Goal: Task Accomplishment & Management: Use online tool/utility

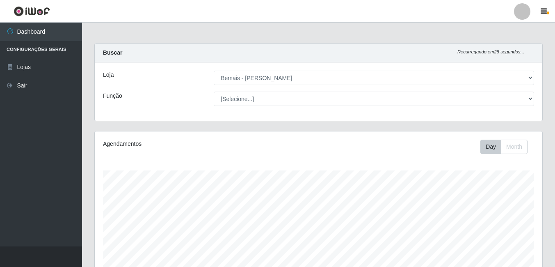
select select "230"
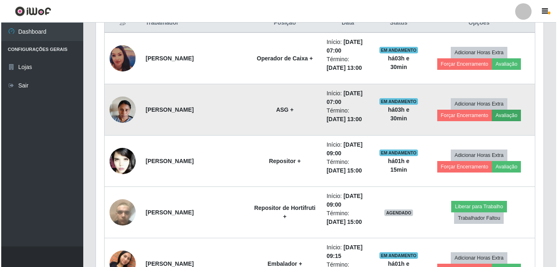
scroll to position [312, 0]
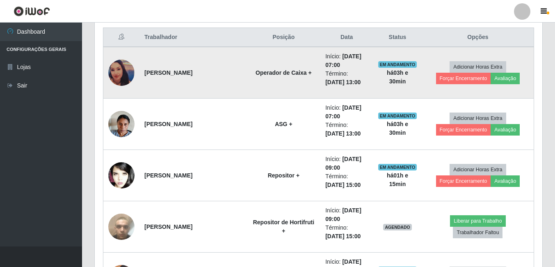
click at [134, 73] on img at bounding box center [121, 72] width 26 height 26
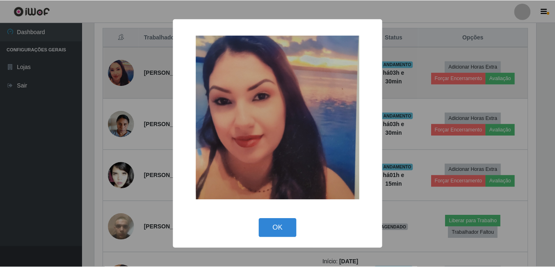
scroll to position [170, 443]
click at [134, 73] on div "× OK Cancel" at bounding box center [278, 133] width 557 height 267
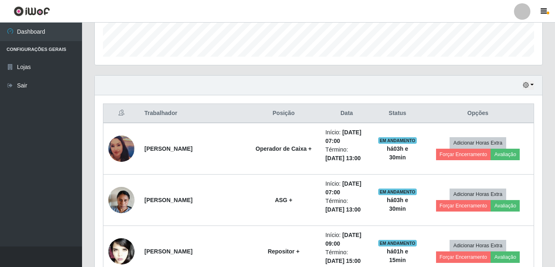
scroll to position [230, 0]
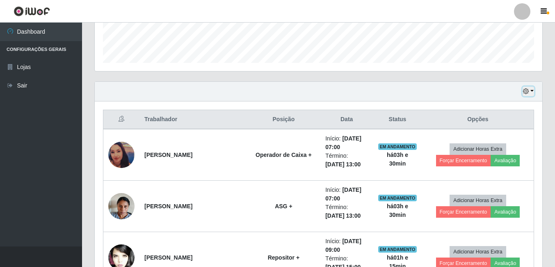
click at [526, 92] on icon "button" at bounding box center [526, 91] width 6 height 6
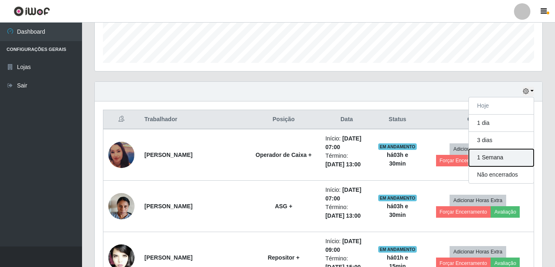
click at [491, 162] on button "1 Semana" at bounding box center [501, 157] width 65 height 17
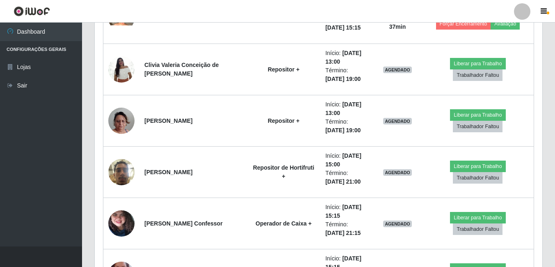
scroll to position [634, 0]
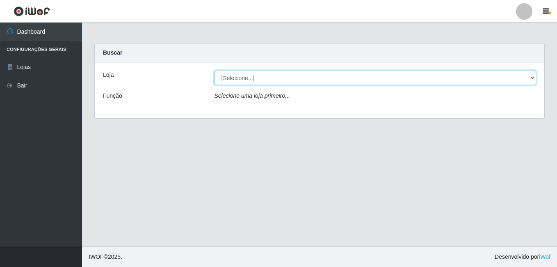
click at [232, 75] on select "[Selecione...] Bemais - Ruy Carneiro" at bounding box center [375, 78] width 322 height 14
select select "230"
click at [214, 71] on select "[Selecione...] Bemais - Ruy Carneiro" at bounding box center [375, 78] width 322 height 14
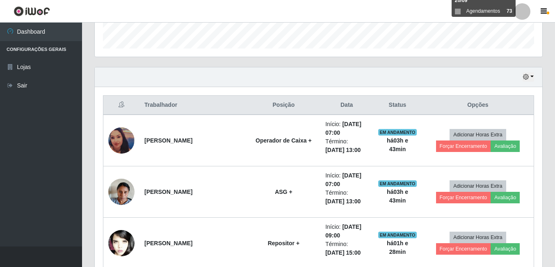
scroll to position [246, 0]
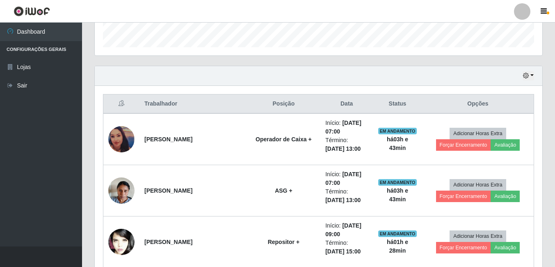
click at [522, 80] on div "Hoje 1 dia 3 dias 1 Semana Não encerrados" at bounding box center [318, 76] width 447 height 20
click at [521, 75] on div "Hoje 1 dia 3 dias 1 Semana Não encerrados" at bounding box center [318, 76] width 447 height 20
click at [527, 75] on icon "button" at bounding box center [526, 76] width 6 height 6
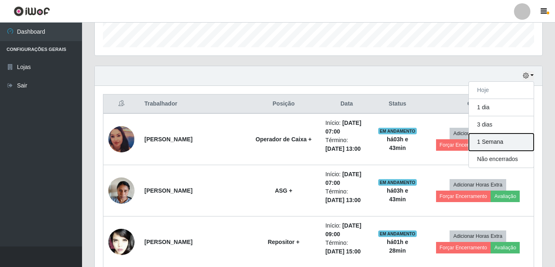
click at [492, 137] on button "1 Semana" at bounding box center [501, 141] width 65 height 17
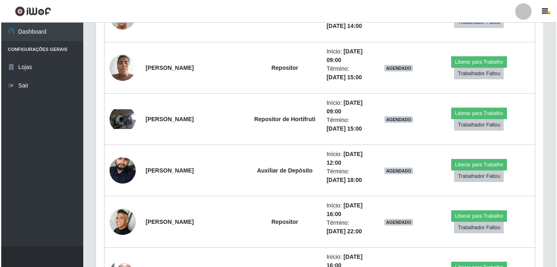
scroll to position [2542, 0]
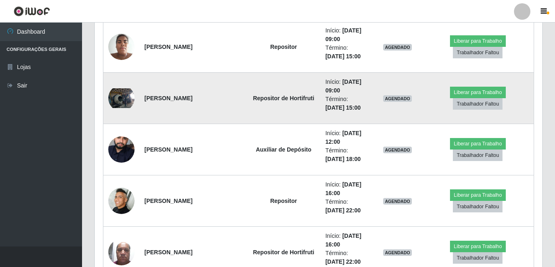
click at [126, 106] on img at bounding box center [121, 98] width 26 height 20
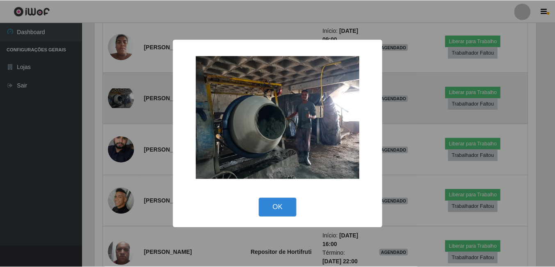
scroll to position [170, 443]
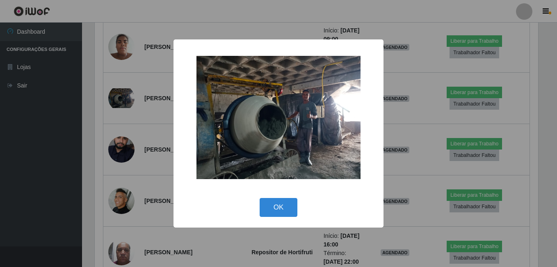
click at [153, 100] on div "× OK Cancel" at bounding box center [278, 133] width 557 height 267
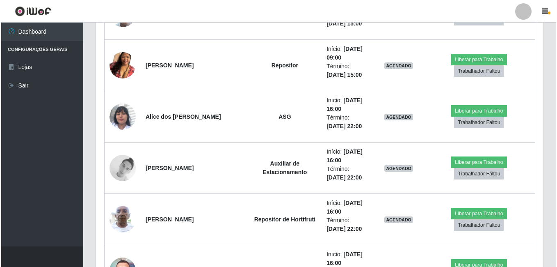
scroll to position [3157, 0]
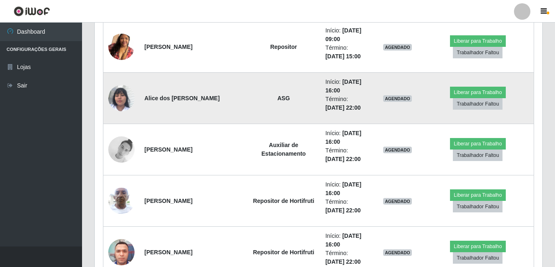
click at [123, 103] on img at bounding box center [121, 98] width 26 height 47
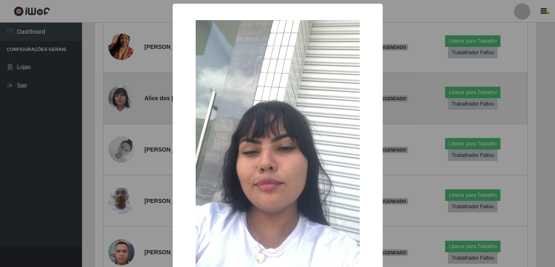
scroll to position [170, 443]
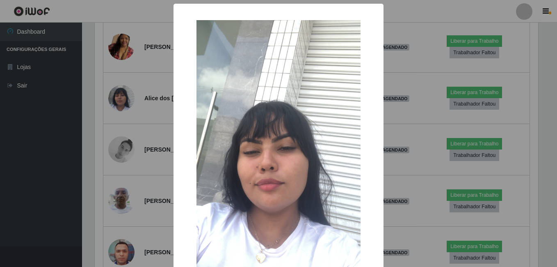
click at [135, 98] on div "× OK Cancel" at bounding box center [278, 133] width 557 height 267
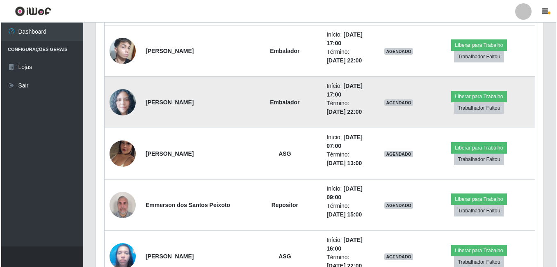
scroll to position [4551, 0]
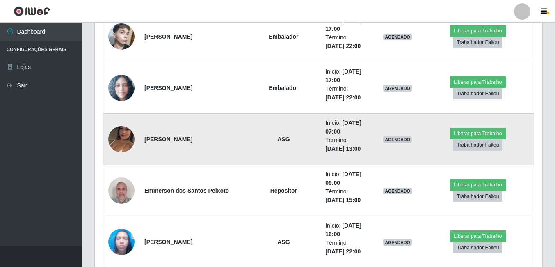
click at [116, 142] on img at bounding box center [121, 139] width 26 height 47
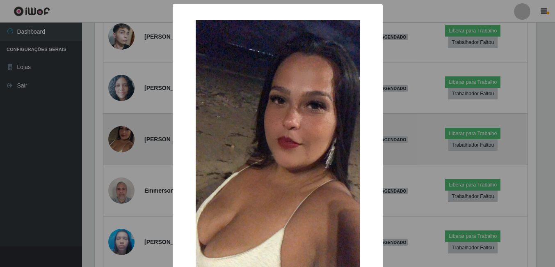
scroll to position [170, 443]
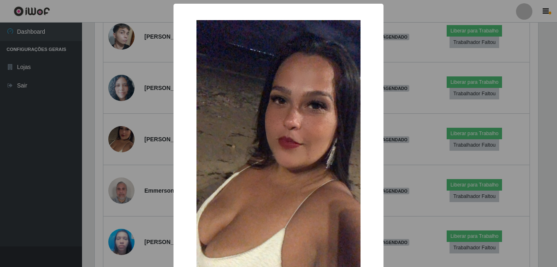
click at [122, 138] on div "× OK Cancel" at bounding box center [278, 133] width 557 height 267
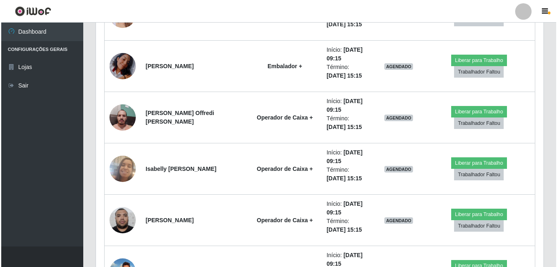
scroll to position [6437, 0]
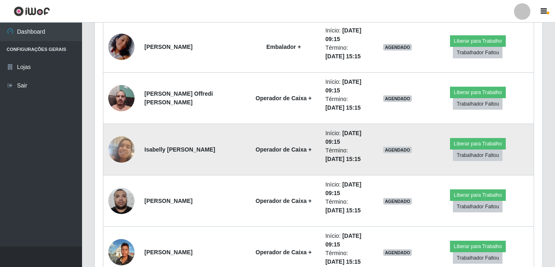
click at [124, 140] on img at bounding box center [121, 149] width 26 height 47
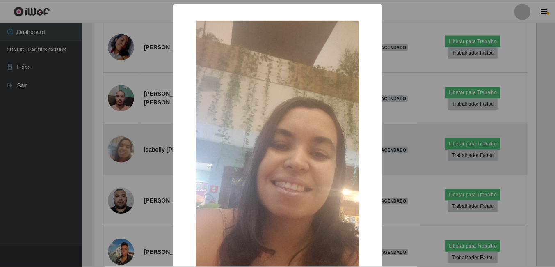
scroll to position [170, 443]
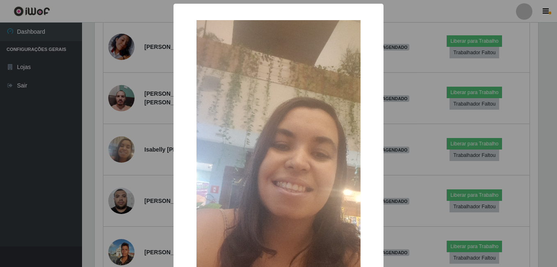
click at [128, 137] on div "× OK Cancel" at bounding box center [278, 133] width 557 height 267
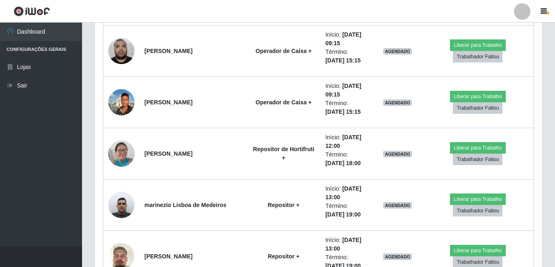
scroll to position [6601, 0]
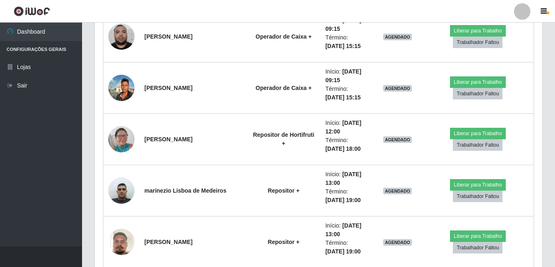
click at [128, 137] on img at bounding box center [121, 138] width 26 height 35
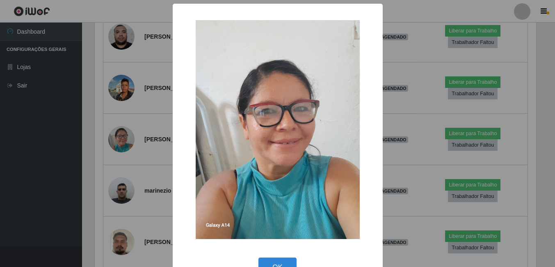
scroll to position [170, 443]
click at [140, 130] on div "× OK Cancel" at bounding box center [278, 133] width 557 height 267
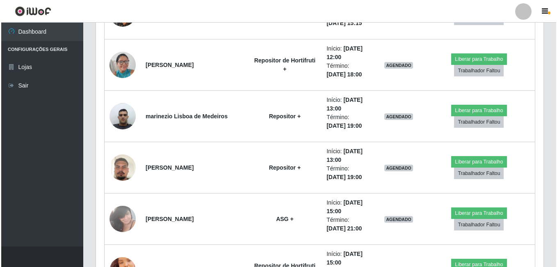
scroll to position [6683, 0]
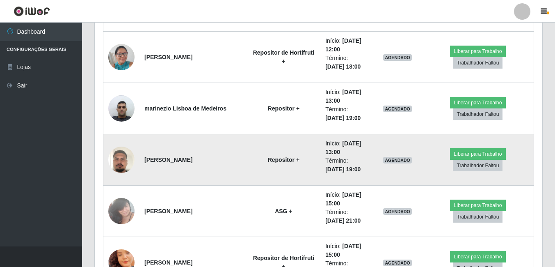
click at [126, 152] on img at bounding box center [121, 159] width 26 height 47
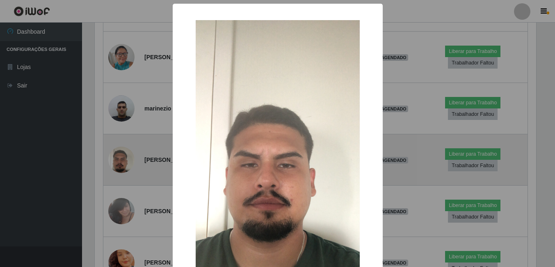
scroll to position [170, 443]
click at [126, 152] on div "× OK Cancel" at bounding box center [278, 133] width 557 height 267
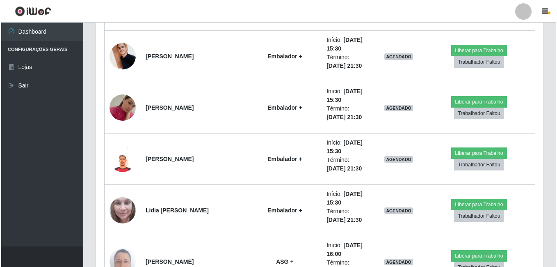
scroll to position [1558, 0]
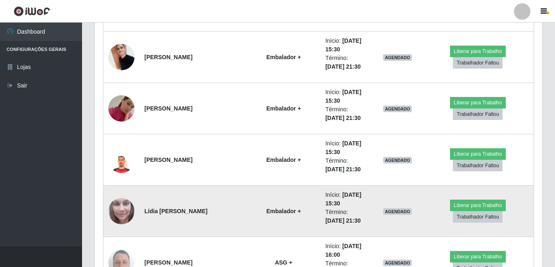
click at [134, 211] on td at bounding box center [121, 210] width 36 height 51
click at [132, 213] on img at bounding box center [121, 210] width 26 height 35
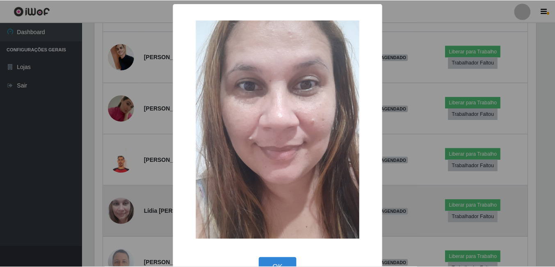
scroll to position [170, 443]
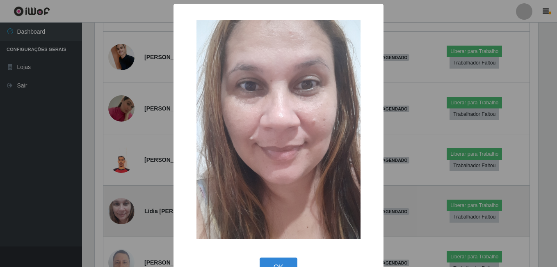
click at [132, 213] on div "× OK Cancel" at bounding box center [278, 133] width 557 height 267
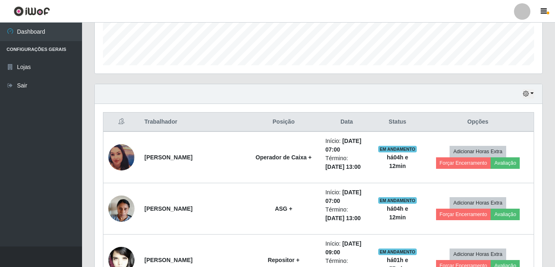
scroll to position [205, 0]
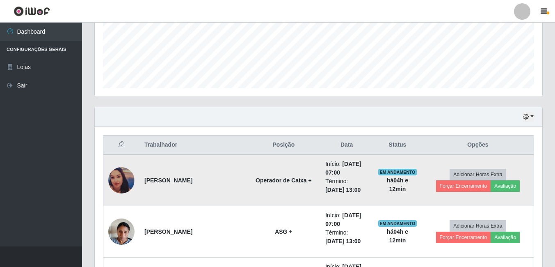
click at [128, 181] on img at bounding box center [121, 180] width 26 height 26
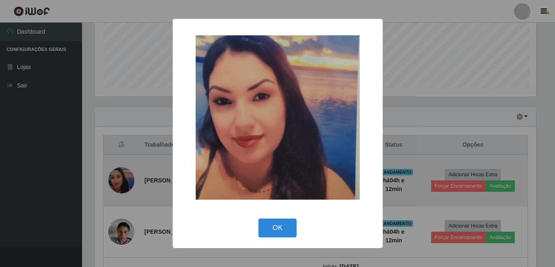
scroll to position [170, 443]
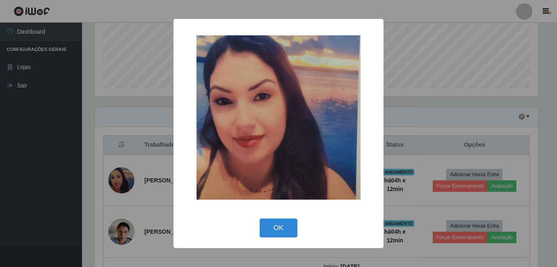
click at [129, 166] on div "× OK Cancel" at bounding box center [278, 133] width 557 height 267
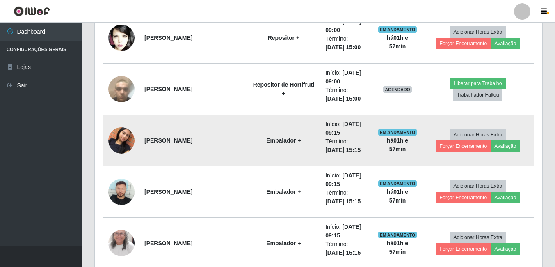
scroll to position [451, 0]
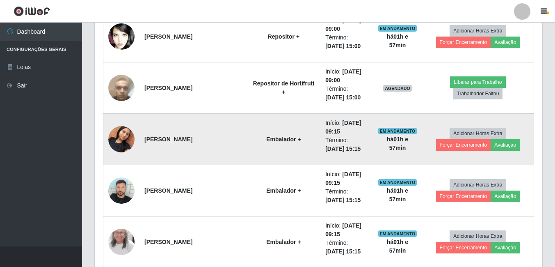
click at [130, 128] on td at bounding box center [121, 139] width 36 height 51
click at [128, 136] on img at bounding box center [121, 139] width 26 height 47
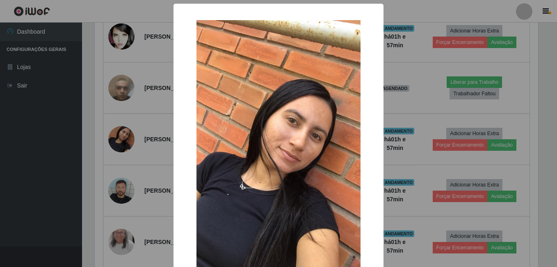
click at [154, 139] on div "× OK Cancel" at bounding box center [278, 133] width 557 height 267
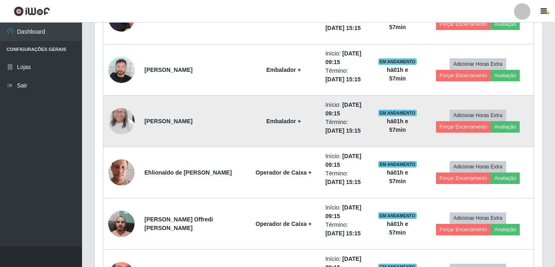
scroll to position [574, 0]
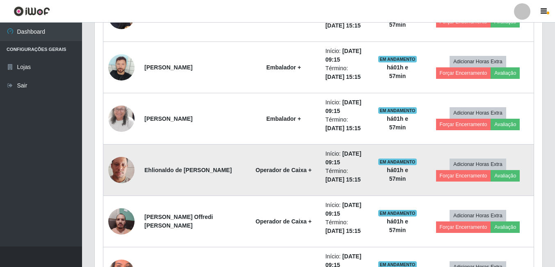
click at [120, 168] on img at bounding box center [121, 169] width 26 height 47
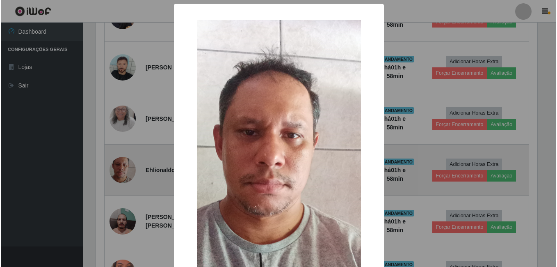
scroll to position [170, 443]
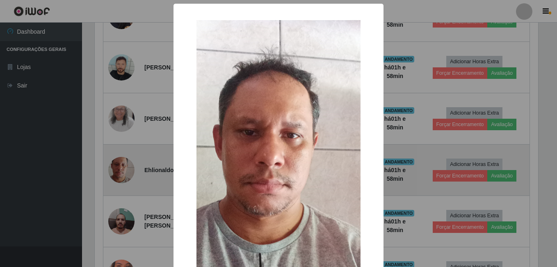
click at [120, 168] on div "× OK Cancel" at bounding box center [278, 133] width 557 height 267
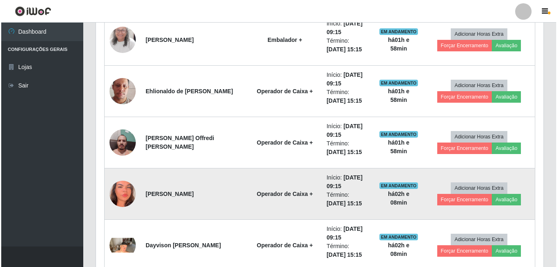
scroll to position [656, 0]
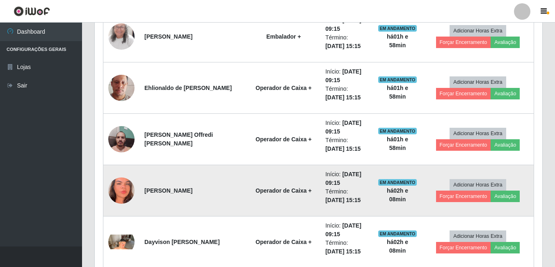
click at [123, 191] on img at bounding box center [121, 190] width 26 height 57
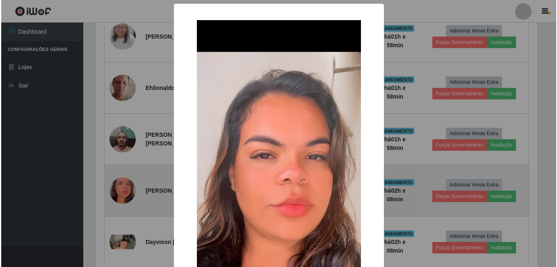
scroll to position [0, 0]
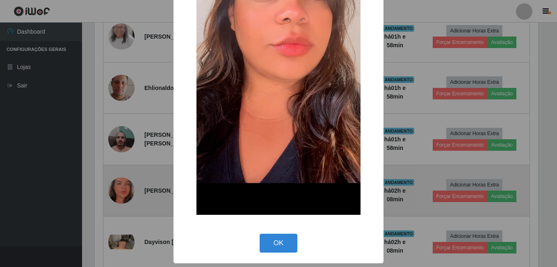
click at [123, 191] on div "× OK Cancel" at bounding box center [278, 133] width 557 height 267
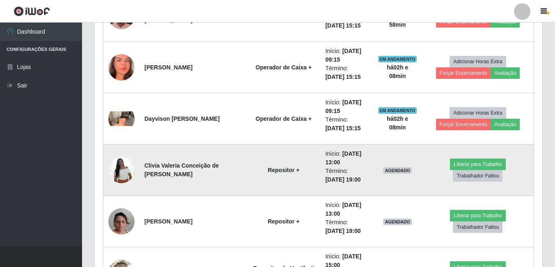
click at [123, 167] on img at bounding box center [121, 169] width 26 height 35
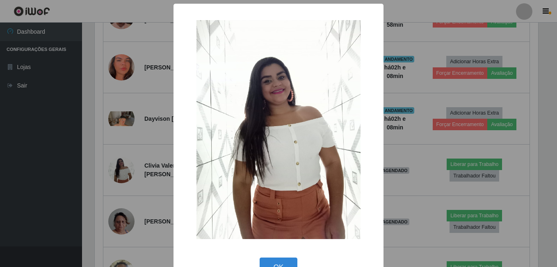
click at [134, 108] on div "× OK Cancel" at bounding box center [278, 133] width 557 height 267
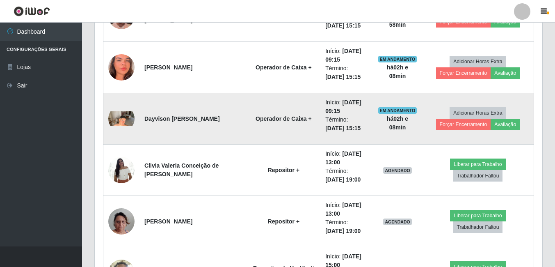
click at [131, 113] on img at bounding box center [121, 118] width 26 height 15
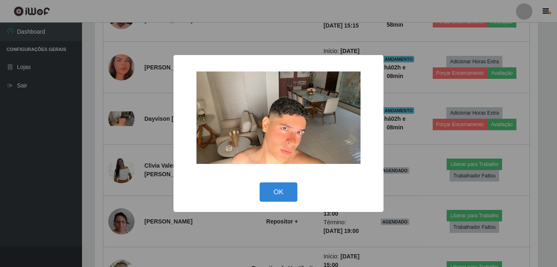
click at [131, 123] on div "× OK Cancel" at bounding box center [278, 133] width 557 height 267
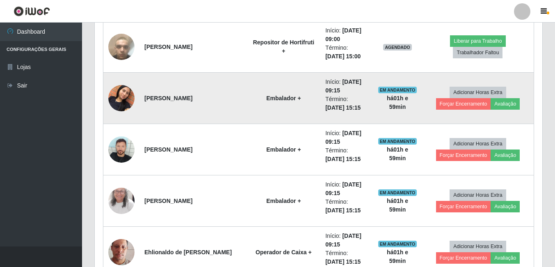
click at [129, 94] on img at bounding box center [121, 98] width 26 height 47
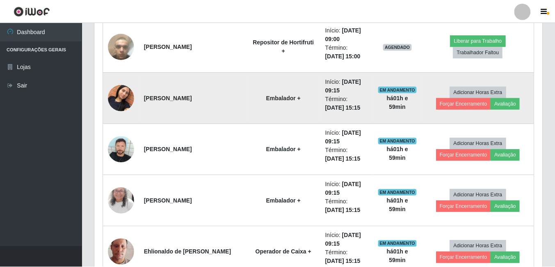
scroll to position [170, 443]
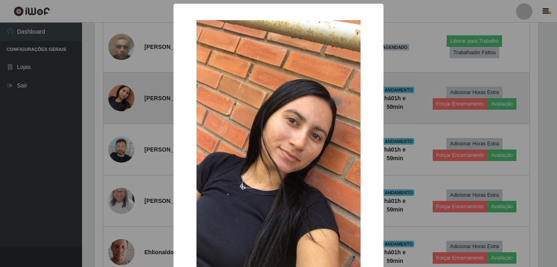
click at [129, 94] on div "× OK Cancel" at bounding box center [278, 133] width 557 height 267
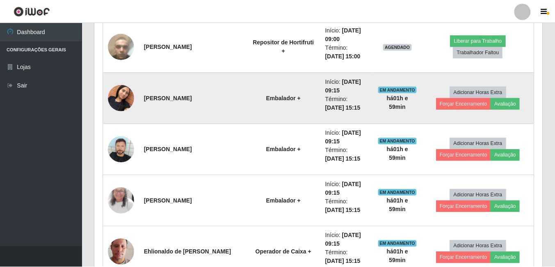
scroll to position [170, 447]
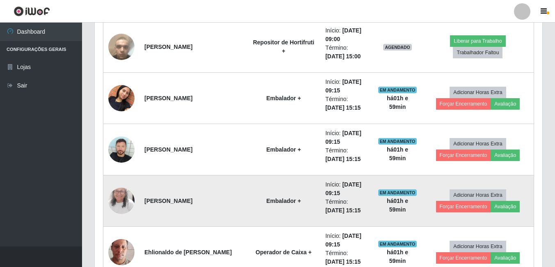
click at [111, 182] on td at bounding box center [121, 200] width 36 height 51
click at [111, 206] on img at bounding box center [121, 200] width 26 height 57
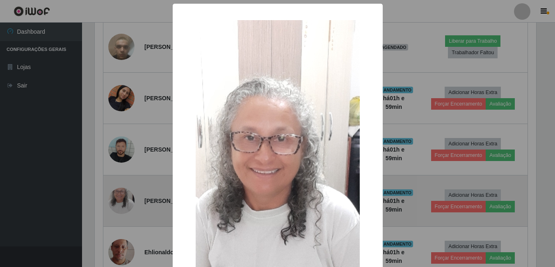
scroll to position [170, 443]
click at [111, 206] on div "× OK Cancel" at bounding box center [278, 133] width 557 height 267
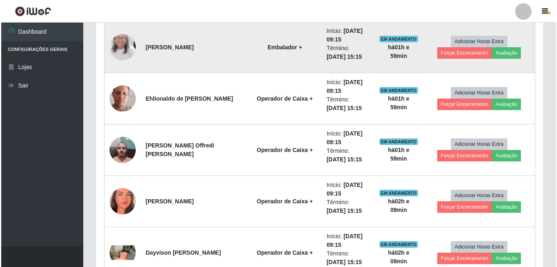
scroll to position [656, 0]
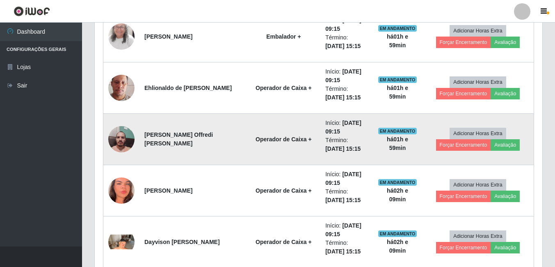
click at [123, 126] on img at bounding box center [121, 139] width 26 height 35
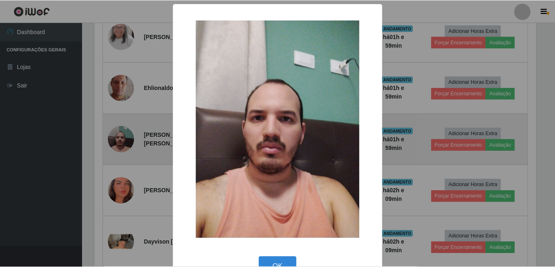
scroll to position [170, 443]
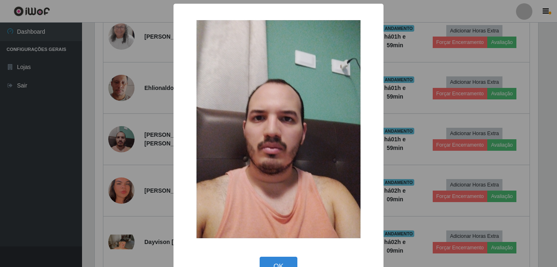
click at [120, 136] on div "× OK Cancel" at bounding box center [278, 133] width 557 height 267
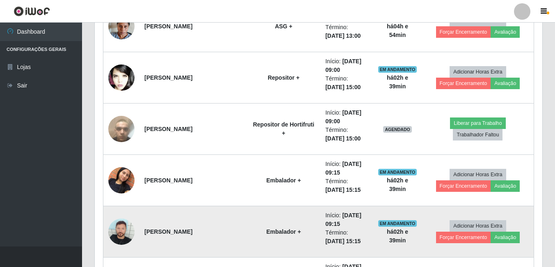
scroll to position [328, 0]
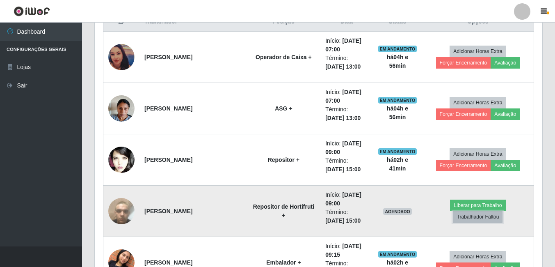
click at [484, 219] on button "Trabalhador Faltou" at bounding box center [478, 216] width 50 height 11
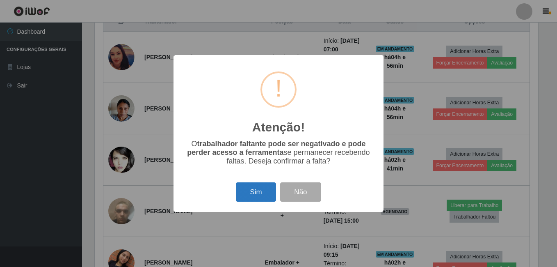
click at [264, 195] on button "Sim" at bounding box center [256, 191] width 40 height 19
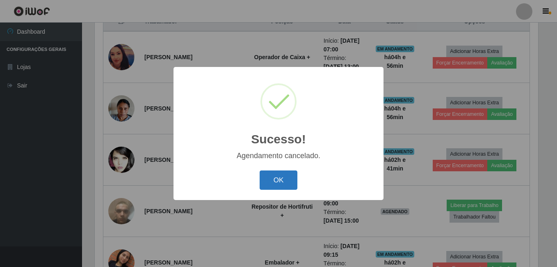
click at [278, 184] on button "OK" at bounding box center [279, 179] width 38 height 19
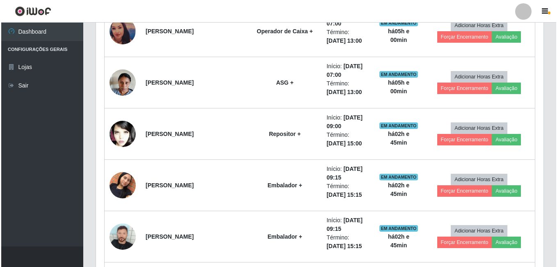
scroll to position [328, 0]
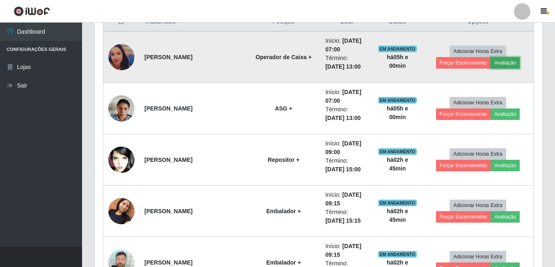
click at [494, 57] on button "Avaliação" at bounding box center [504, 62] width 29 height 11
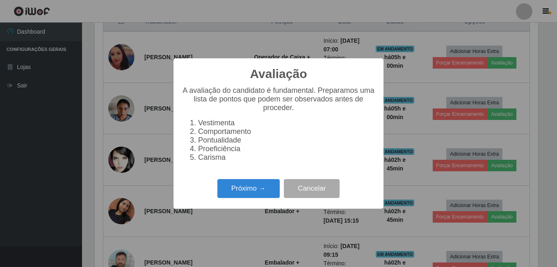
scroll to position [170, 443]
click at [239, 196] on button "Próximo →" at bounding box center [248, 188] width 62 height 19
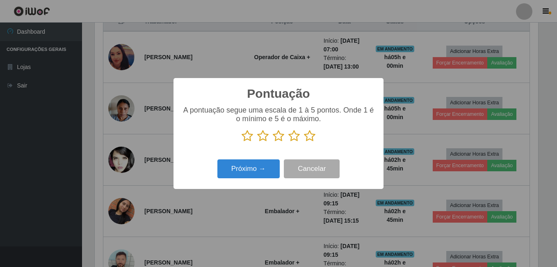
scroll to position [409838, 409565]
click at [308, 138] on icon at bounding box center [309, 136] width 11 height 12
click at [304, 142] on input "radio" at bounding box center [304, 142] width 0 height 0
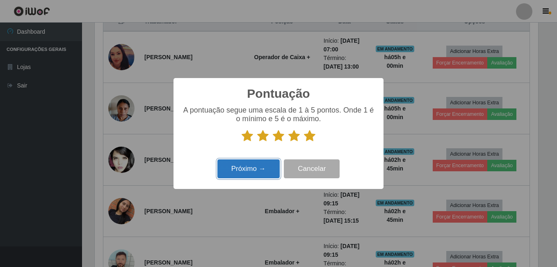
click at [255, 177] on button "Próximo →" at bounding box center [248, 168] width 62 height 19
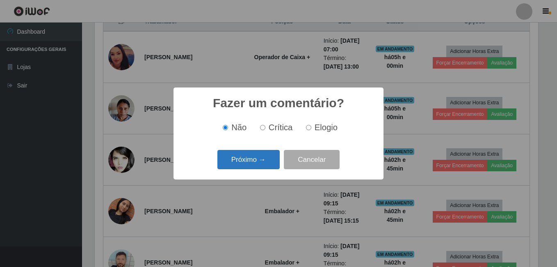
click at [254, 160] on button "Próximo →" at bounding box center [248, 159] width 62 height 19
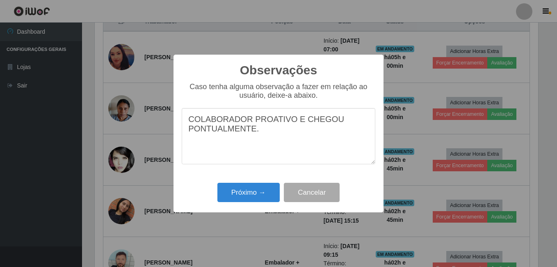
drag, startPoint x: 187, startPoint y: 119, endPoint x: 253, endPoint y: 136, distance: 67.6
click at [253, 136] on textarea "COLABORADOR PROATIVO E CHEGOU PONTUALMENTE." at bounding box center [279, 136] width 194 height 56
type textarea "COLABORADOR PROATIVO E CHEGOU PONTUALMENTE."
click at [246, 200] on button "Próximo →" at bounding box center [248, 191] width 62 height 19
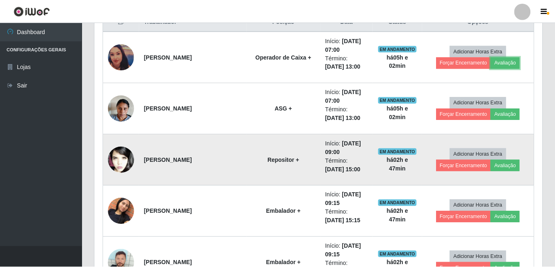
scroll to position [170, 447]
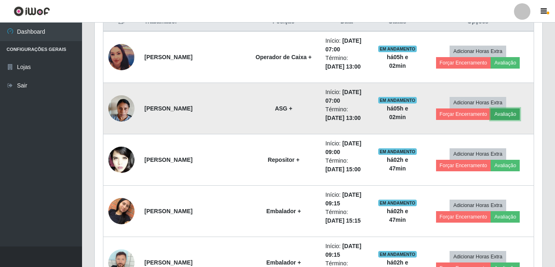
click at [498, 115] on button "Avaliação" at bounding box center [504, 113] width 29 height 11
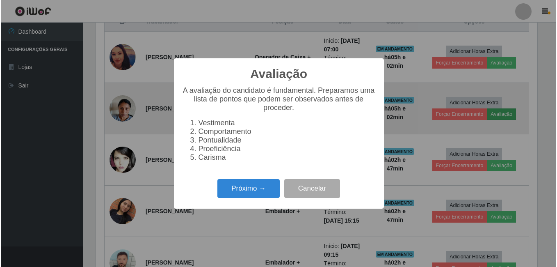
scroll to position [170, 443]
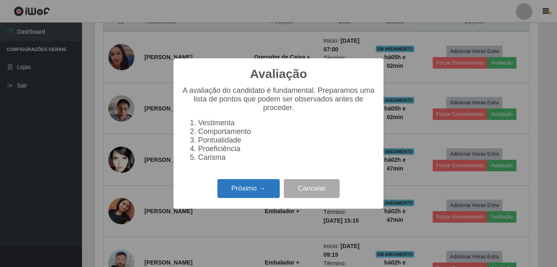
click at [264, 195] on button "Próximo →" at bounding box center [248, 188] width 62 height 19
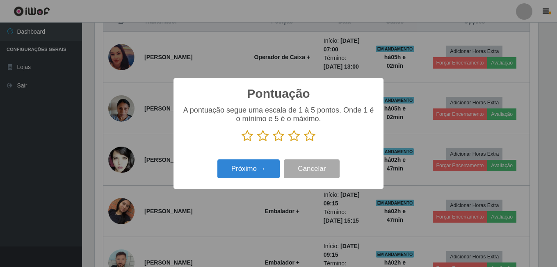
scroll to position [409838, 409565]
click at [306, 138] on icon at bounding box center [309, 136] width 11 height 12
click at [304, 142] on input "radio" at bounding box center [304, 142] width 0 height 0
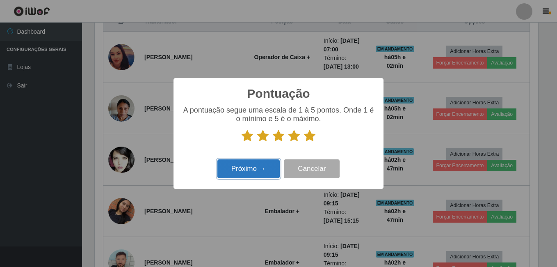
click at [264, 172] on button "Próximo →" at bounding box center [248, 168] width 62 height 19
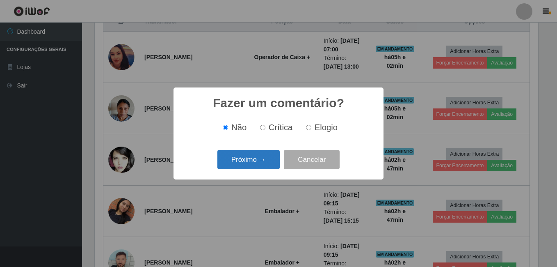
click at [235, 153] on button "Próximo →" at bounding box center [248, 159] width 62 height 19
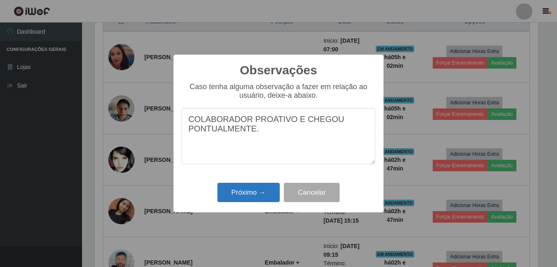
type textarea "COLABORADOR PROATIVO E CHEGOU PONTUALMENTE."
click at [253, 191] on button "Próximo →" at bounding box center [248, 191] width 62 height 19
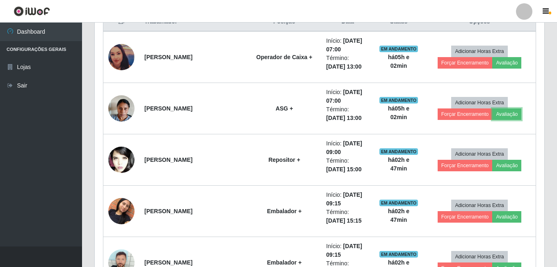
scroll to position [170, 447]
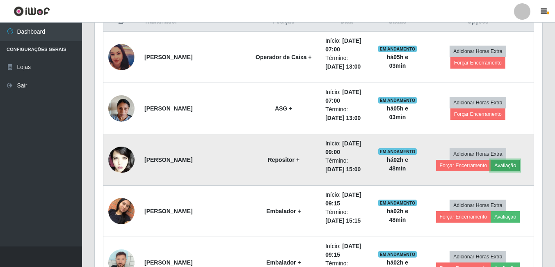
click at [505, 164] on button "Avaliação" at bounding box center [504, 164] width 29 height 11
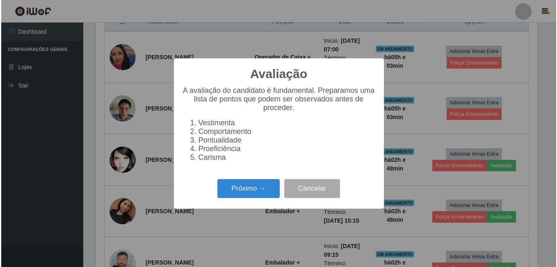
scroll to position [170, 443]
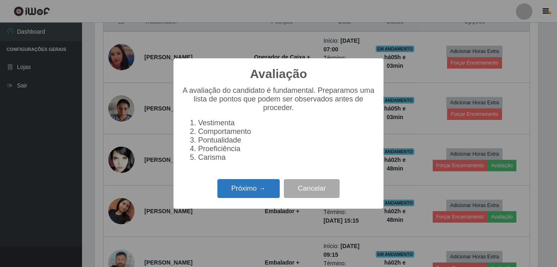
click at [255, 186] on button "Próximo →" at bounding box center [248, 188] width 62 height 19
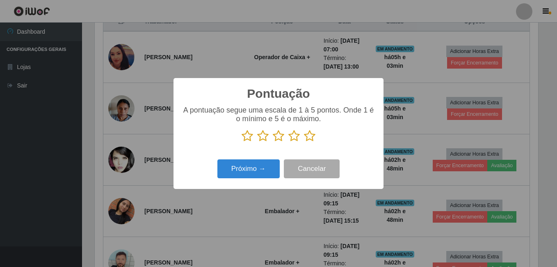
scroll to position [409838, 409565]
click at [306, 139] on icon at bounding box center [309, 136] width 11 height 12
click at [304, 142] on input "radio" at bounding box center [304, 142] width 0 height 0
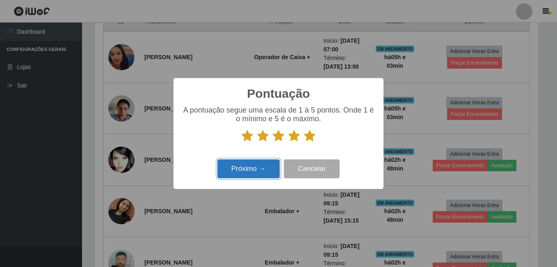
click at [280, 170] on button "Próximo →" at bounding box center [248, 168] width 62 height 19
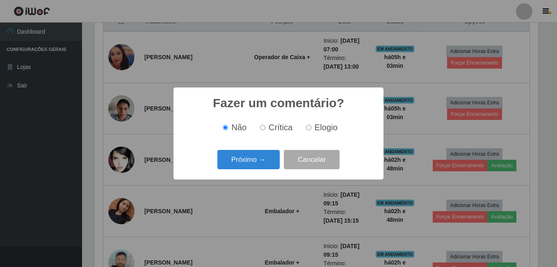
click at [278, 171] on div "Próximo → Cancelar" at bounding box center [279, 159] width 194 height 23
click at [271, 160] on button "Próximo →" at bounding box center [248, 159] width 62 height 19
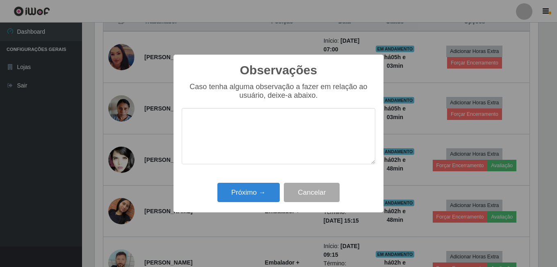
click at [248, 121] on textarea at bounding box center [279, 136] width 194 height 56
click at [248, 123] on textarea "COLABORADOR PROATIVO E NÃO CHEGOU PONTUALMENTE." at bounding box center [279, 136] width 194 height 56
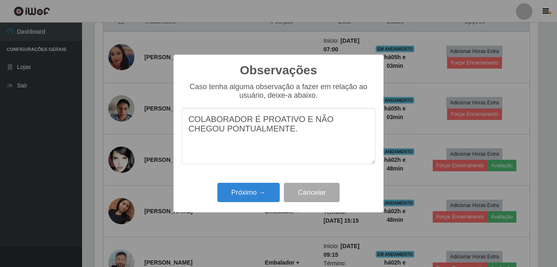
click at [301, 123] on textarea "COLABORADOR É PROATIVO E NÃO CHEGOU PONTUALMENTE." at bounding box center [279, 136] width 194 height 56
click at [312, 146] on textarea "COLABORADOR É PROATIVO POREM NÃO CHEGOU PONTUALMENTE." at bounding box center [279, 136] width 194 height 56
click at [319, 124] on textarea "COLABORADOR É PROATIVO POREM NÃO CHEGOU PONTUALMENTE." at bounding box center [279, 136] width 194 height 56
type textarea "COLABORADOR É PROATIVO PORÉM NÃO CHEGOU PONTUALMENTE."
click at [246, 194] on button "Próximo →" at bounding box center [248, 191] width 62 height 19
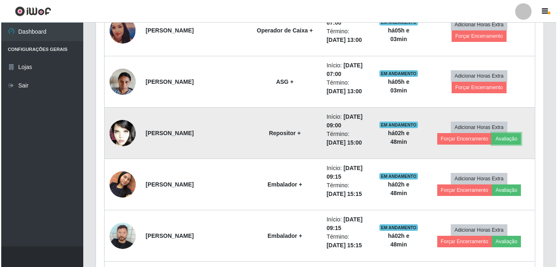
scroll to position [369, 0]
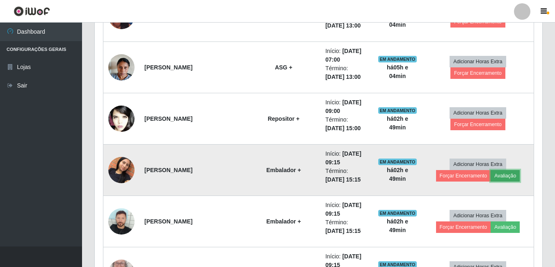
click at [494, 177] on button "Avaliação" at bounding box center [504, 175] width 29 height 11
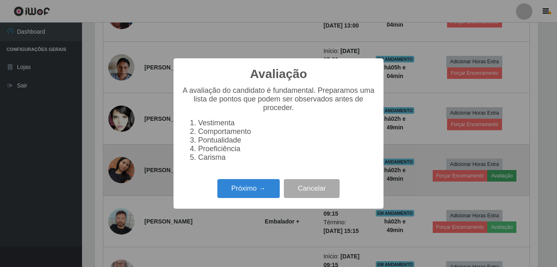
scroll to position [170, 443]
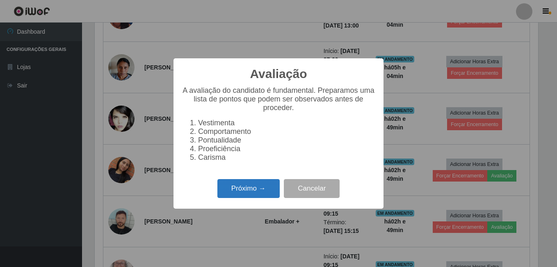
click at [261, 196] on button "Próximo →" at bounding box center [248, 188] width 62 height 19
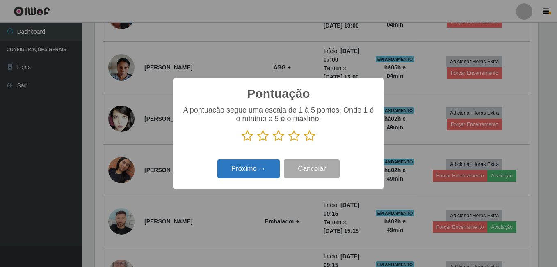
scroll to position [409838, 409565]
click at [310, 137] on icon at bounding box center [309, 136] width 11 height 12
click at [304, 142] on input "radio" at bounding box center [304, 142] width 0 height 0
click at [247, 160] on button "Próximo →" at bounding box center [248, 168] width 62 height 19
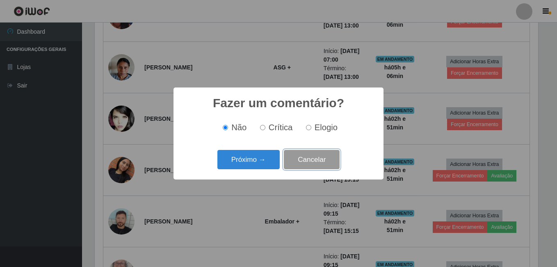
click at [295, 155] on button "Cancelar" at bounding box center [312, 159] width 56 height 19
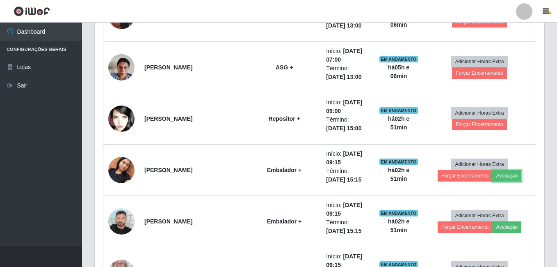
scroll to position [170, 447]
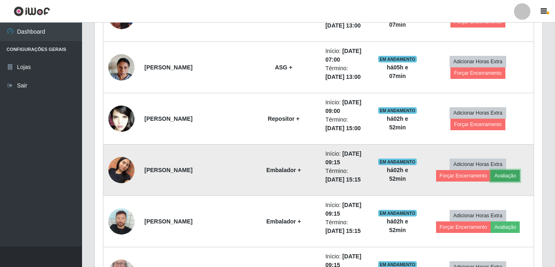
click at [497, 174] on button "Avaliação" at bounding box center [504, 175] width 29 height 11
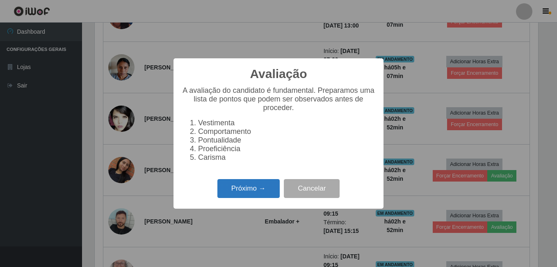
click at [260, 194] on button "Próximo →" at bounding box center [248, 188] width 62 height 19
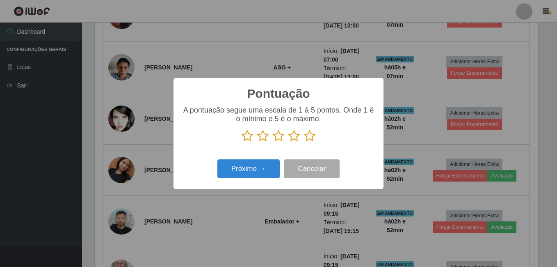
scroll to position [409838, 409565]
click at [309, 134] on icon at bounding box center [309, 136] width 11 height 12
click at [304, 142] on input "radio" at bounding box center [304, 142] width 0 height 0
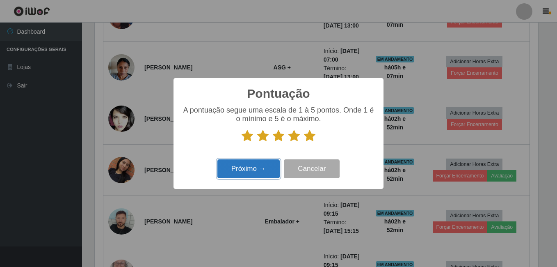
click at [248, 168] on button "Próximo →" at bounding box center [248, 168] width 62 height 19
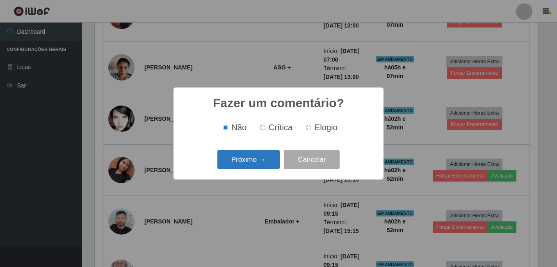
click at [254, 158] on button "Próximo →" at bounding box center [248, 159] width 62 height 19
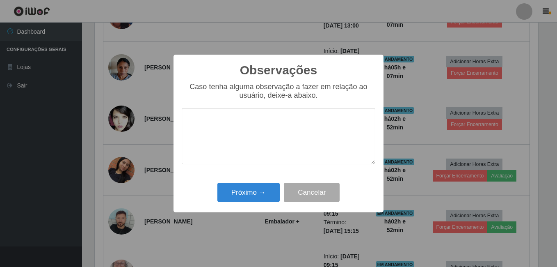
click at [250, 139] on textarea at bounding box center [279, 136] width 194 height 56
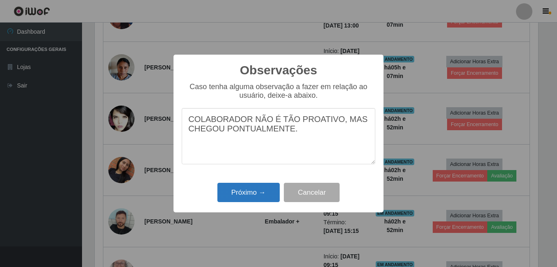
type textarea "COLABORADOR NÃO É TÃO PROATIVO, MAS CHEGOU PONTUALMENTE."
click at [251, 197] on button "Próximo →" at bounding box center [248, 191] width 62 height 19
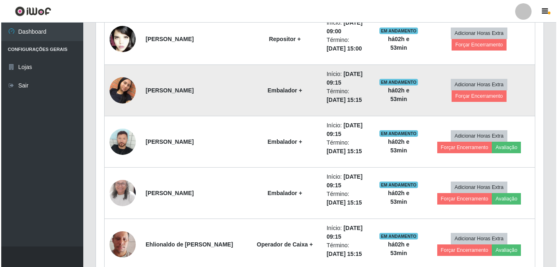
scroll to position [451, 0]
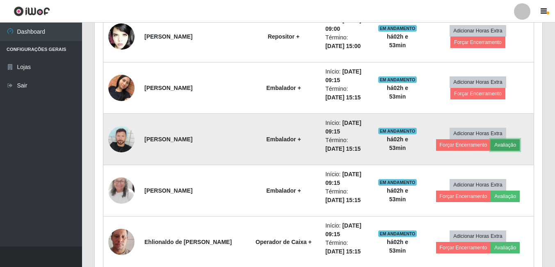
click at [514, 147] on button "Avaliação" at bounding box center [504, 144] width 29 height 11
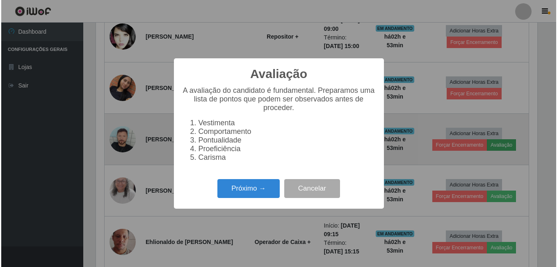
scroll to position [170, 443]
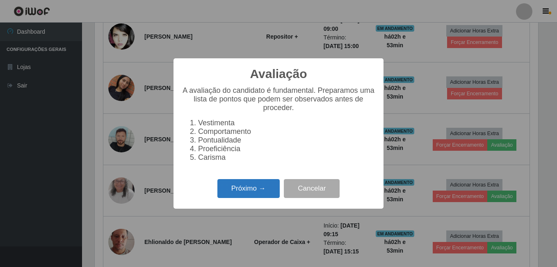
click at [251, 191] on button "Próximo →" at bounding box center [248, 188] width 62 height 19
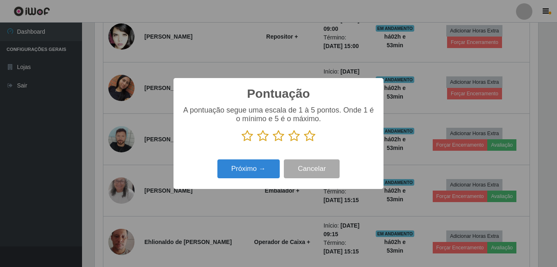
scroll to position [409838, 409565]
click at [310, 141] on icon at bounding box center [309, 136] width 11 height 12
click at [304, 142] on input "radio" at bounding box center [304, 142] width 0 height 0
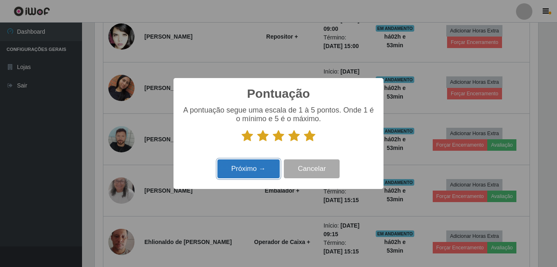
click at [262, 175] on button "Próximo →" at bounding box center [248, 168] width 62 height 19
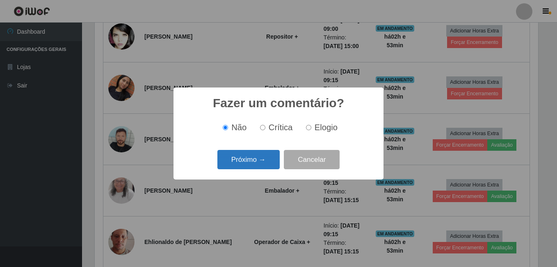
click at [252, 155] on button "Próximo →" at bounding box center [248, 159] width 62 height 19
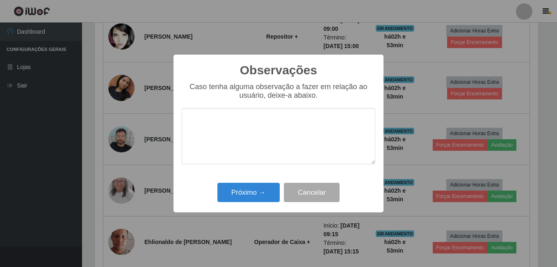
click at [246, 142] on textarea at bounding box center [279, 136] width 194 height 56
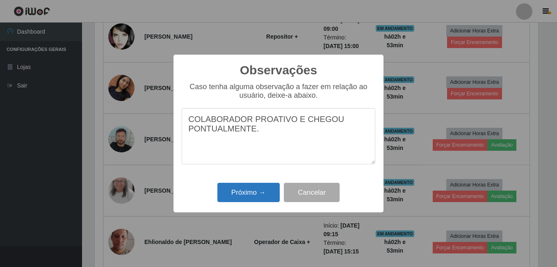
type textarea "COLABORADOR PROATIVO E CHEGOU PONTUALMENTE."
click at [255, 198] on button "Próximo →" at bounding box center [248, 191] width 62 height 19
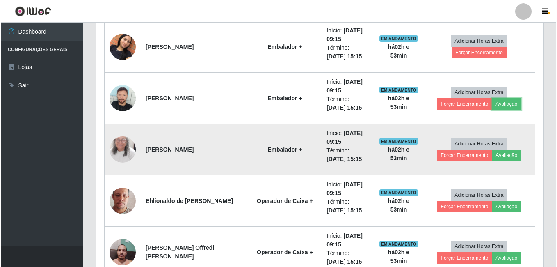
scroll to position [533, 0]
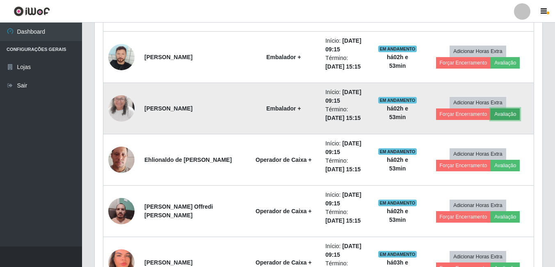
click at [512, 115] on button "Avaliação" at bounding box center [504, 113] width 29 height 11
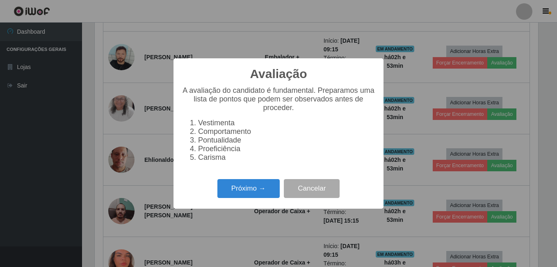
scroll to position [170, 443]
click at [259, 194] on button "Próximo →" at bounding box center [248, 188] width 62 height 19
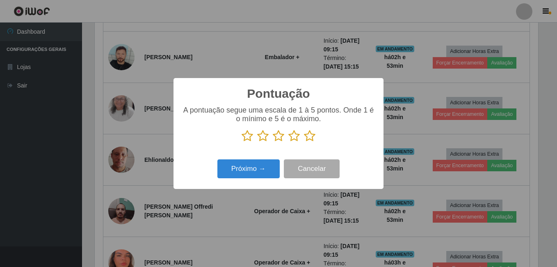
click at [307, 136] on icon at bounding box center [309, 136] width 11 height 12
click at [304, 142] on input "radio" at bounding box center [304, 142] width 0 height 0
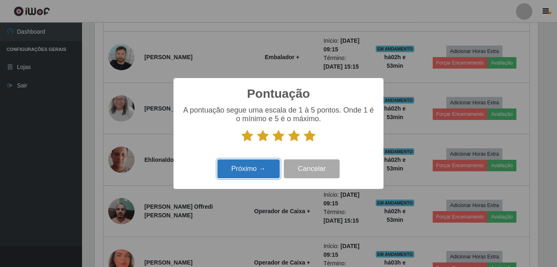
click at [273, 174] on button "Próximo →" at bounding box center [248, 168] width 62 height 19
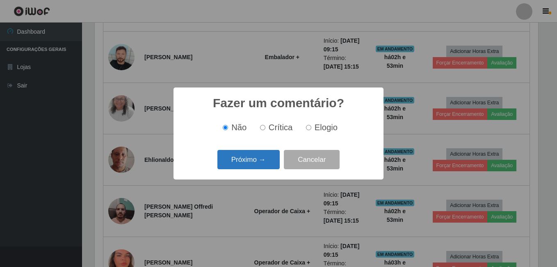
click at [249, 158] on button "Próximo →" at bounding box center [248, 159] width 62 height 19
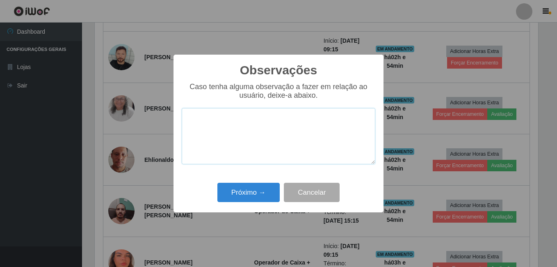
click at [262, 128] on textarea at bounding box center [279, 136] width 194 height 56
paste textarea "COLABORADOR PROATIVO E CHEGOU PONTUALMENTE."
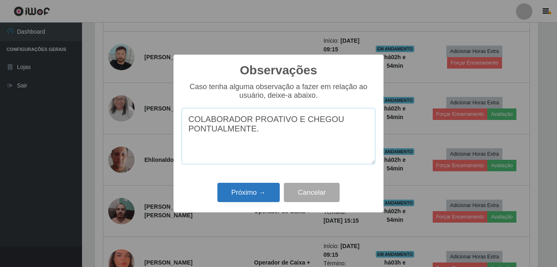
type textarea "COLABORADOR PROATIVO E CHEGOU PONTUALMENTE."
click at [255, 190] on button "Próximo →" at bounding box center [248, 191] width 62 height 19
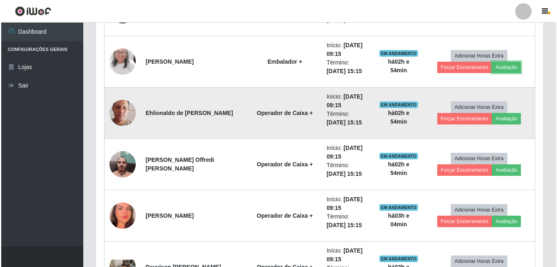
scroll to position [615, 0]
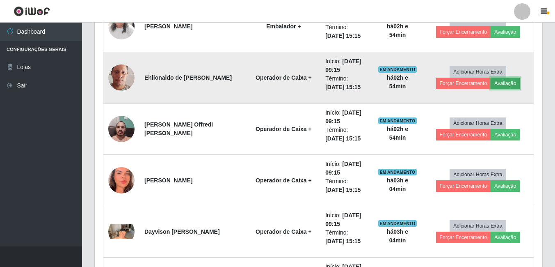
click at [501, 86] on button "Avaliação" at bounding box center [504, 82] width 29 height 11
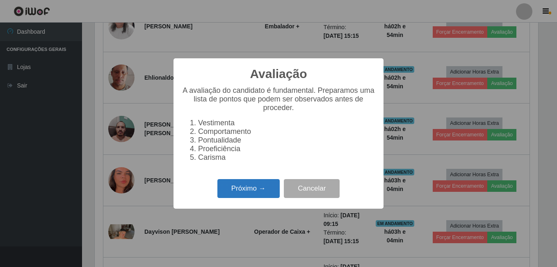
click at [236, 198] on button "Próximo →" at bounding box center [248, 188] width 62 height 19
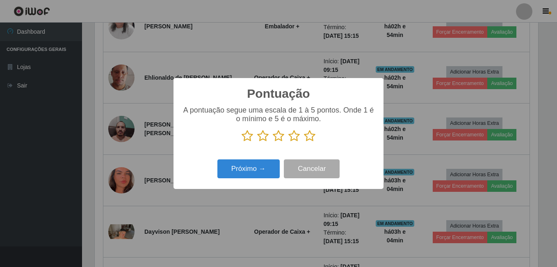
scroll to position [409838, 409565]
click at [307, 139] on icon at bounding box center [309, 136] width 11 height 12
click at [304, 142] on input "radio" at bounding box center [304, 142] width 0 height 0
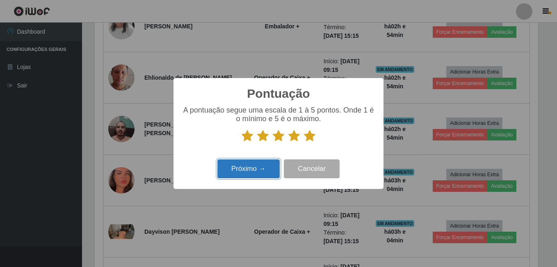
click at [249, 166] on button "Próximo →" at bounding box center [248, 168] width 62 height 19
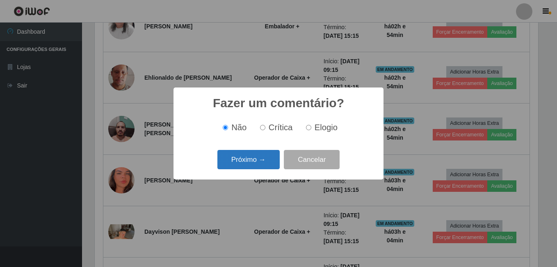
click at [263, 155] on button "Próximo →" at bounding box center [248, 159] width 62 height 19
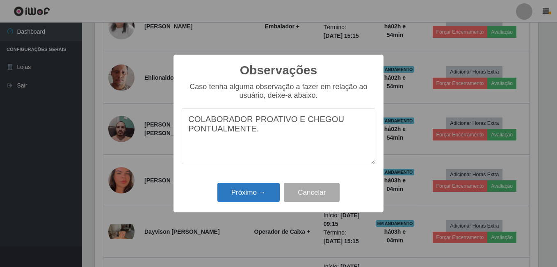
type textarea "COLABORADOR PROATIVO E CHEGOU PONTUALMENTE."
click at [243, 188] on button "Próximo →" at bounding box center [248, 191] width 62 height 19
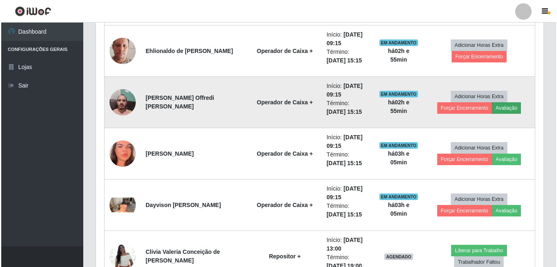
scroll to position [656, 0]
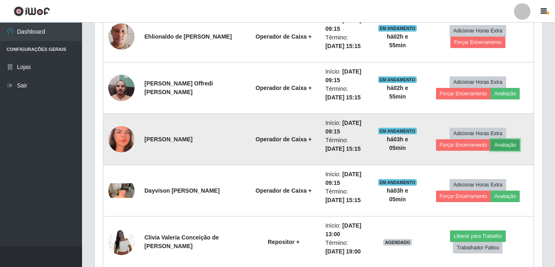
click at [494, 141] on button "Avaliação" at bounding box center [504, 144] width 29 height 11
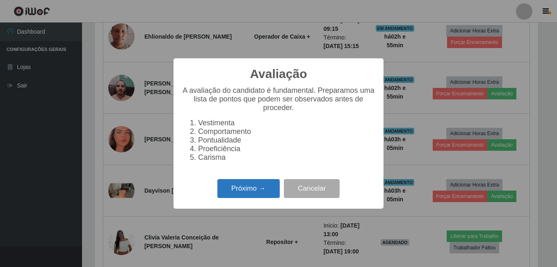
click at [241, 188] on button "Próximo →" at bounding box center [248, 188] width 62 height 19
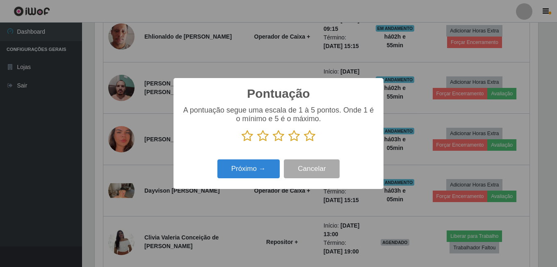
scroll to position [409838, 409565]
click at [307, 135] on icon at bounding box center [309, 136] width 11 height 12
click at [304, 142] on input "radio" at bounding box center [304, 142] width 0 height 0
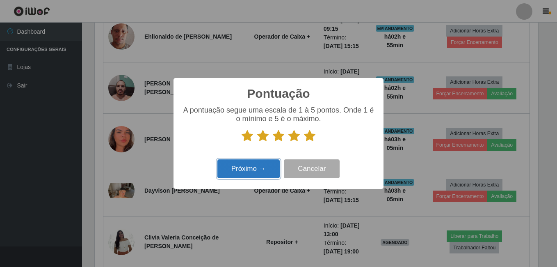
click at [262, 170] on button "Próximo →" at bounding box center [248, 168] width 62 height 19
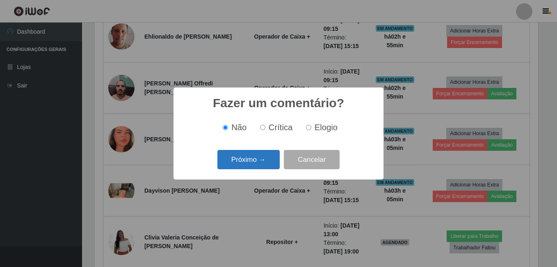
click at [266, 160] on button "Próximo →" at bounding box center [248, 159] width 62 height 19
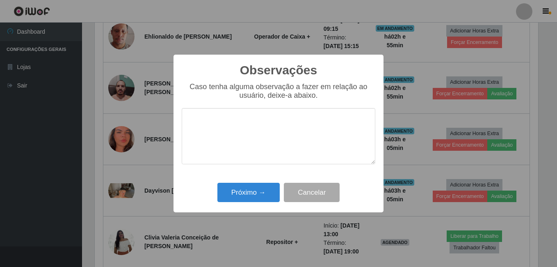
click at [274, 135] on textarea at bounding box center [279, 136] width 194 height 56
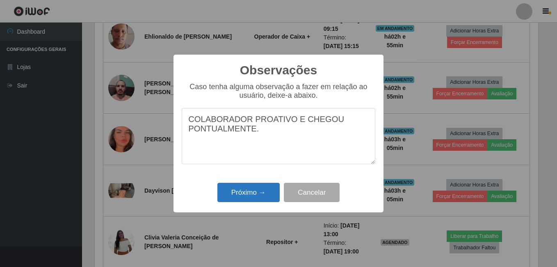
type textarea "COLABORADOR PROATIVO E CHEGOU PONTUALMENTE."
click at [260, 194] on button "Próximo →" at bounding box center [248, 191] width 62 height 19
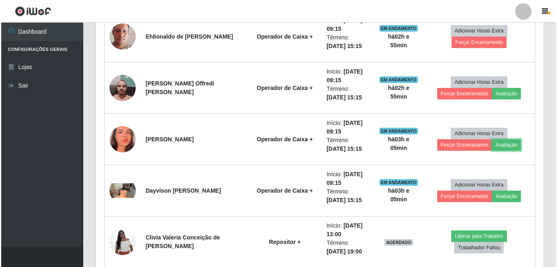
scroll to position [170, 447]
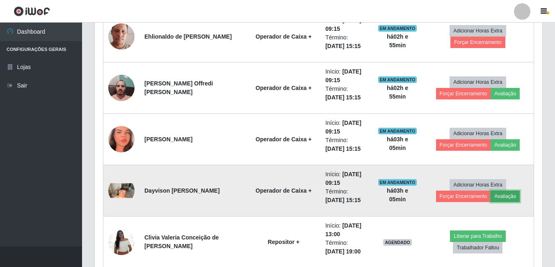
click at [505, 198] on button "Avaliação" at bounding box center [504, 195] width 29 height 11
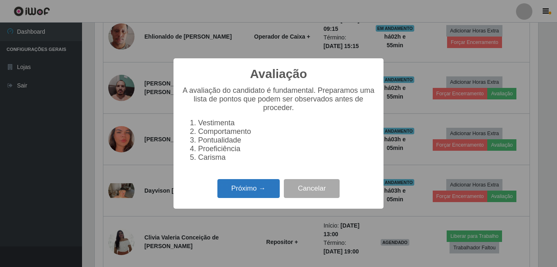
click at [238, 191] on button "Próximo →" at bounding box center [248, 188] width 62 height 19
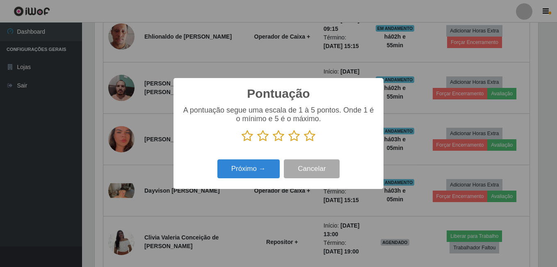
click at [310, 140] on icon at bounding box center [309, 136] width 11 height 12
click at [304, 142] on input "radio" at bounding box center [304, 142] width 0 height 0
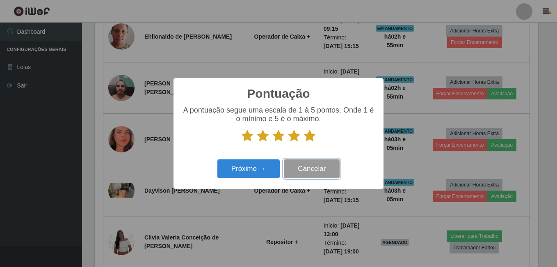
click at [284, 166] on button "Cancelar" at bounding box center [312, 168] width 56 height 19
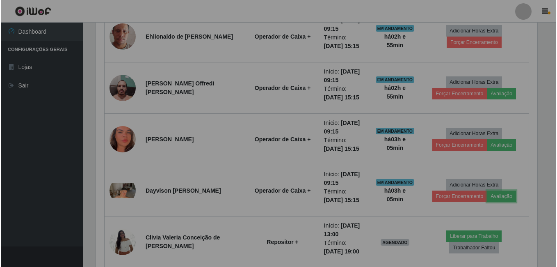
scroll to position [170, 447]
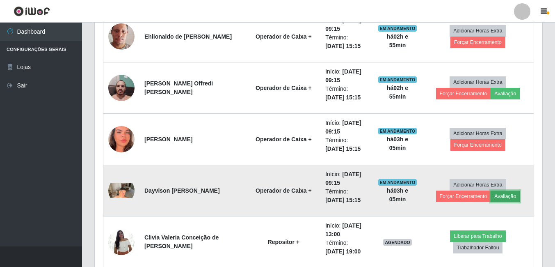
click at [512, 197] on button "Avaliação" at bounding box center [504, 195] width 29 height 11
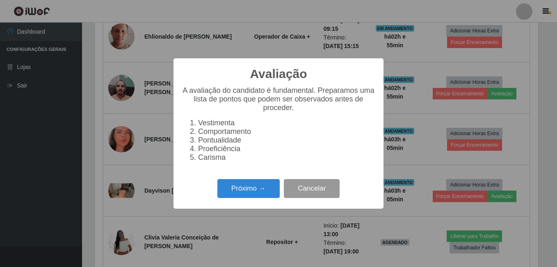
scroll to position [170, 443]
click at [254, 192] on button "Próximo →" at bounding box center [248, 188] width 62 height 19
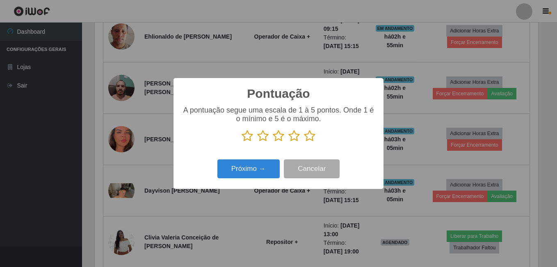
scroll to position [409838, 409565]
click at [312, 134] on icon at bounding box center [309, 136] width 11 height 12
click at [304, 142] on input "radio" at bounding box center [304, 142] width 0 height 0
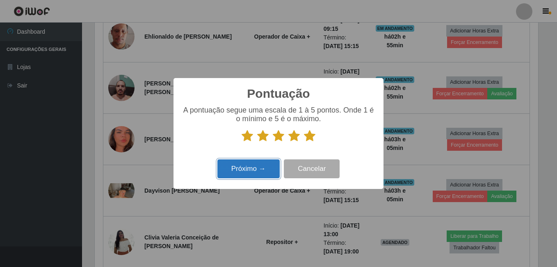
click at [260, 173] on button "Próximo →" at bounding box center [248, 168] width 62 height 19
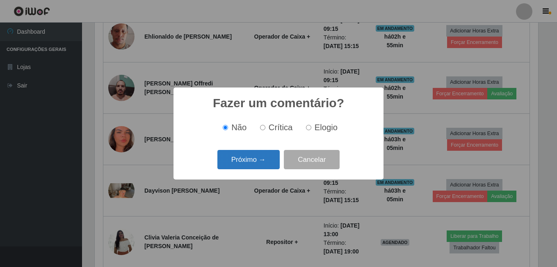
click at [256, 158] on button "Próximo →" at bounding box center [248, 159] width 62 height 19
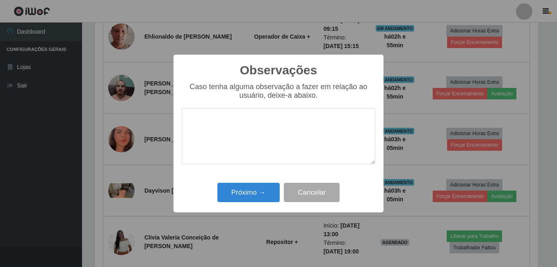
click at [278, 123] on textarea at bounding box center [279, 136] width 194 height 56
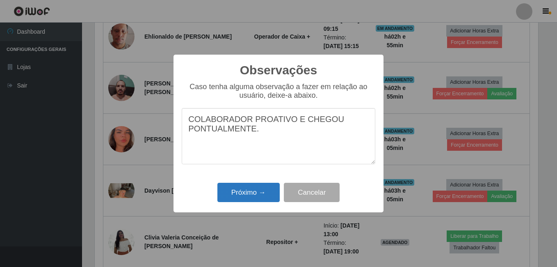
type textarea "COLABORADOR PROATIVO E CHEGOU PONTUALMENTE."
click at [260, 195] on button "Próximo →" at bounding box center [248, 191] width 62 height 19
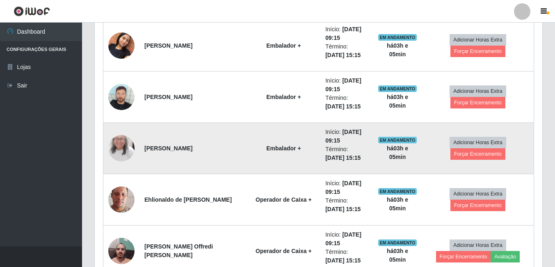
scroll to position [615, 0]
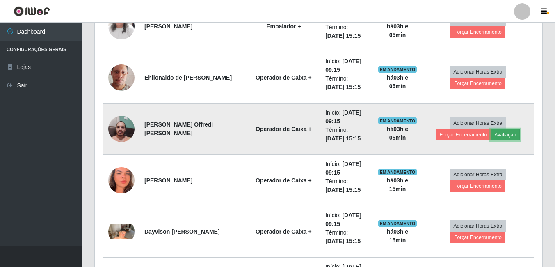
click at [510, 138] on button "Avaliação" at bounding box center [504, 134] width 29 height 11
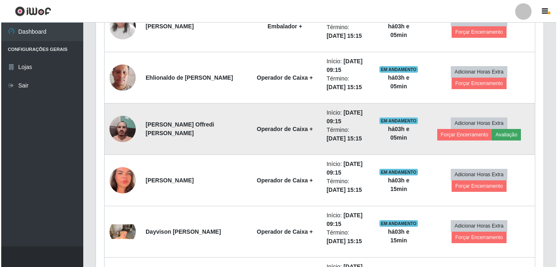
scroll to position [170, 443]
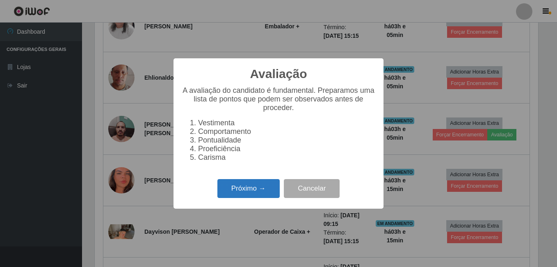
click at [251, 193] on button "Próximo →" at bounding box center [248, 188] width 62 height 19
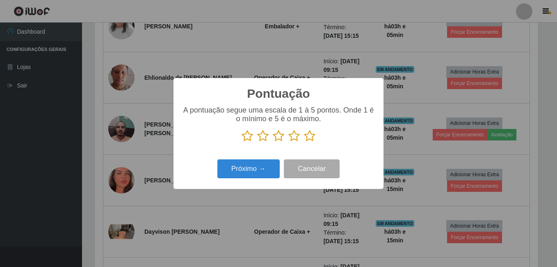
click at [310, 139] on icon at bounding box center [309, 136] width 11 height 12
click at [304, 142] on input "radio" at bounding box center [304, 142] width 0 height 0
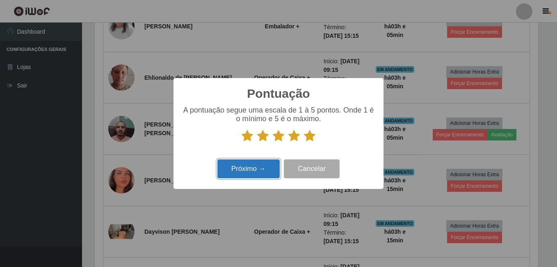
click at [257, 169] on button "Próximo →" at bounding box center [248, 168] width 62 height 19
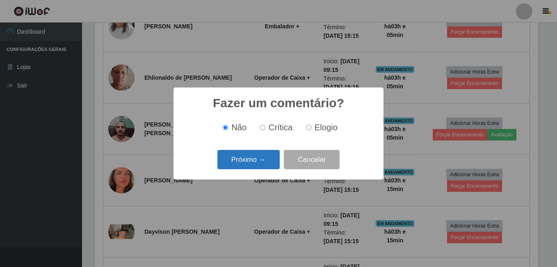
click at [267, 166] on button "Próximo →" at bounding box center [248, 159] width 62 height 19
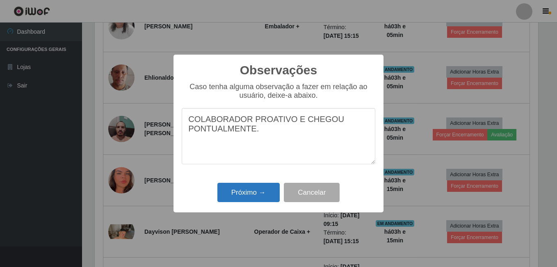
type textarea "COLABORADOR PROATIVO E CHEGOU PONTUALMENTE."
click at [246, 186] on button "Próximo →" at bounding box center [248, 191] width 62 height 19
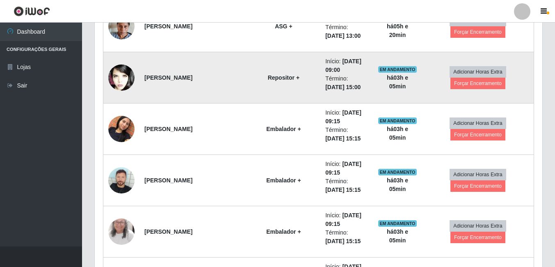
scroll to position [246, 0]
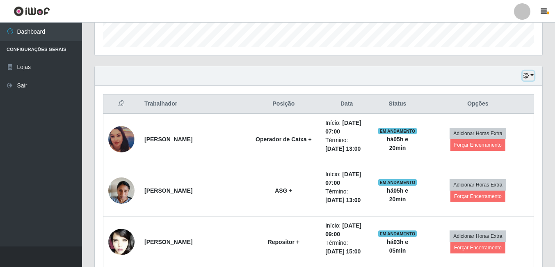
click at [523, 75] on button "button" at bounding box center [527, 75] width 11 height 9
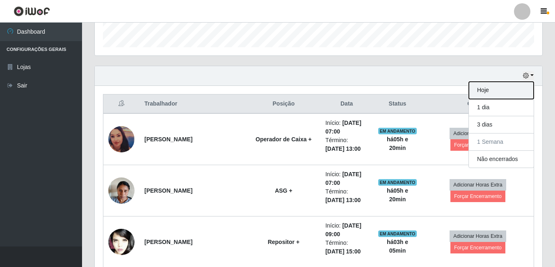
click at [490, 91] on button "Hoje" at bounding box center [501, 90] width 65 height 17
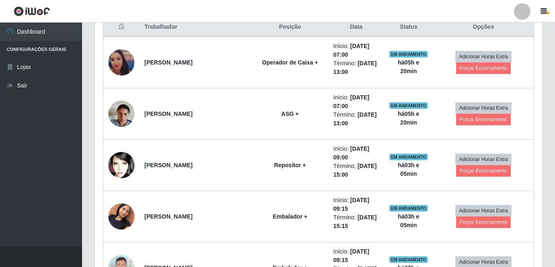
scroll to position [337, 0]
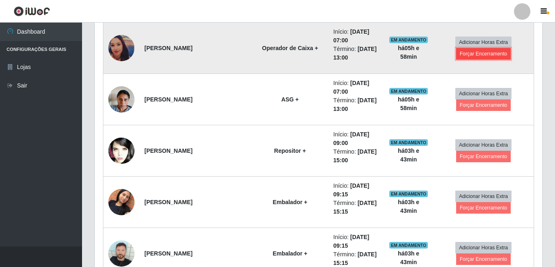
click at [485, 54] on button "Forçar Encerramento" at bounding box center [483, 53] width 55 height 11
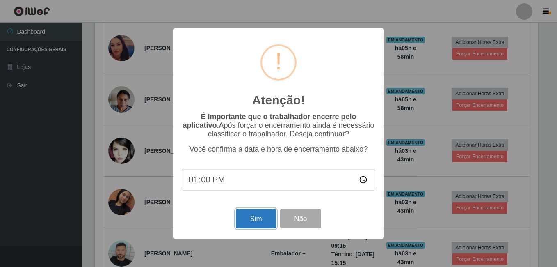
click at [251, 221] on button "Sim" at bounding box center [256, 218] width 40 height 19
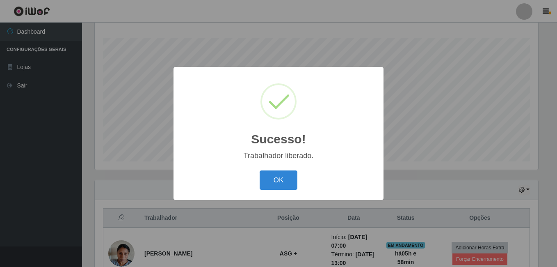
click at [260, 170] on button "OK" at bounding box center [279, 179] width 38 height 19
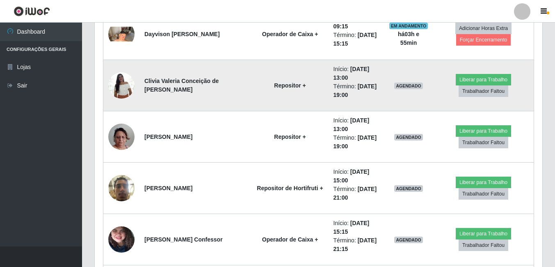
scroll to position [747, 0]
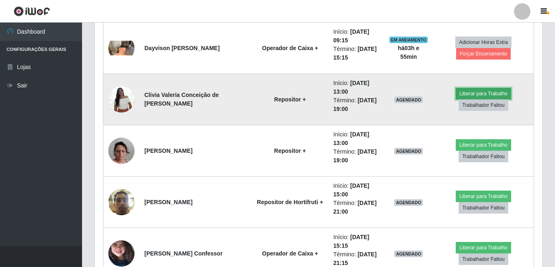
click at [470, 91] on button "Liberar para Trabalho" at bounding box center [483, 93] width 55 height 11
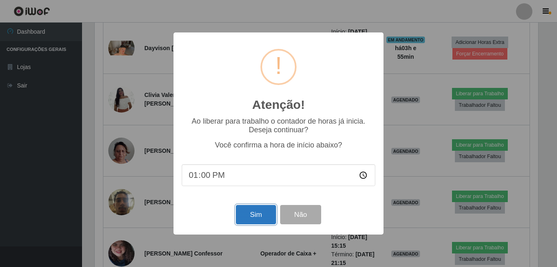
click at [256, 211] on button "Sim" at bounding box center [256, 214] width 40 height 19
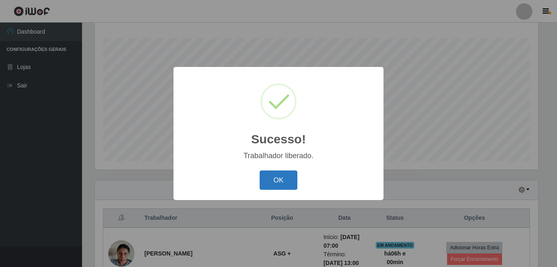
click at [284, 175] on button "OK" at bounding box center [279, 179] width 38 height 19
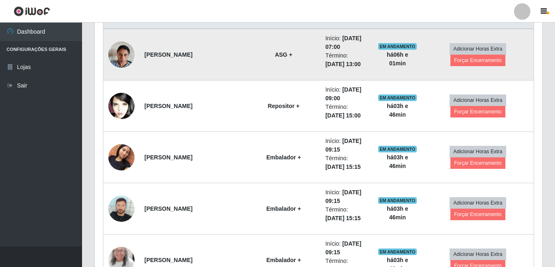
scroll to position [296, 0]
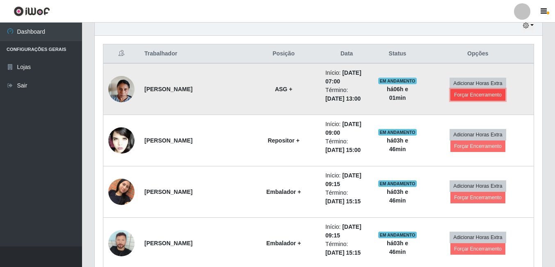
click at [474, 96] on button "Forçar Encerramento" at bounding box center [477, 94] width 55 height 11
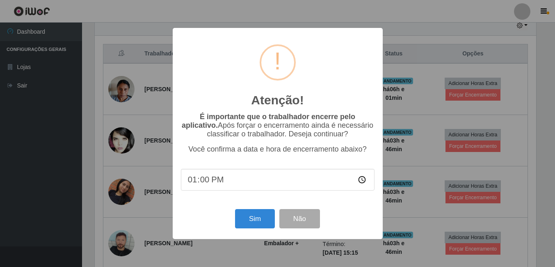
scroll to position [170, 443]
click at [252, 215] on button "Sim" at bounding box center [256, 218] width 40 height 19
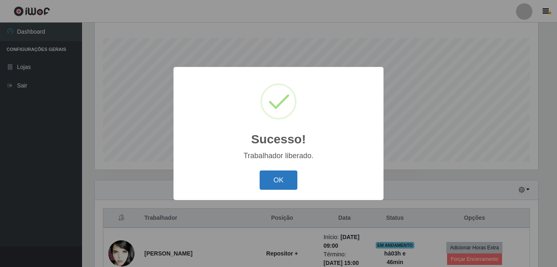
click at [275, 185] on button "OK" at bounding box center [279, 179] width 38 height 19
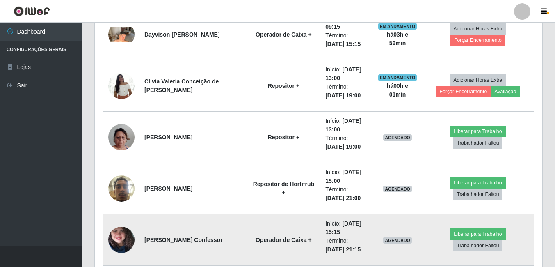
scroll to position [829, 0]
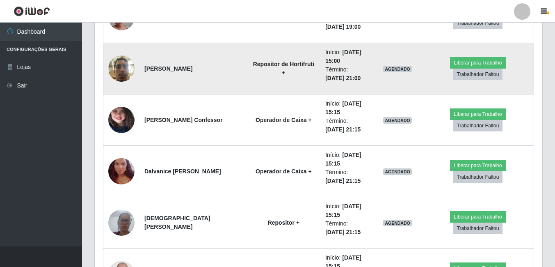
click at [131, 66] on img at bounding box center [121, 68] width 26 height 35
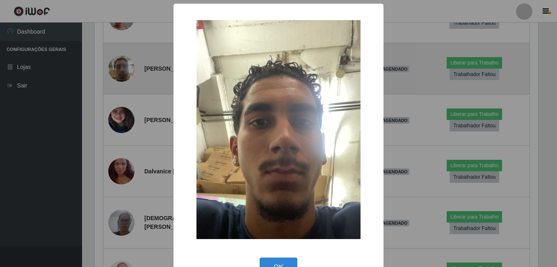
click at [131, 66] on div "× OK Cancel" at bounding box center [278, 133] width 557 height 267
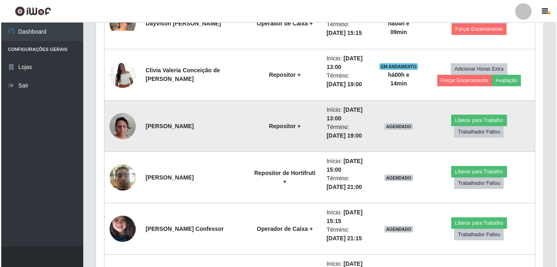
scroll to position [706, 0]
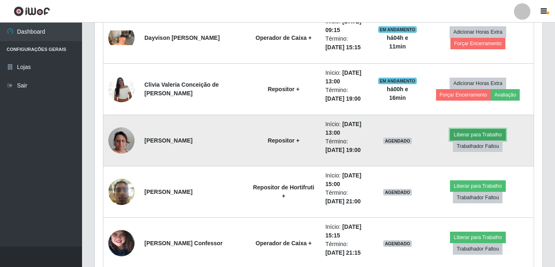
click at [454, 140] on button "Liberar para Trabalho" at bounding box center [477, 134] width 55 height 11
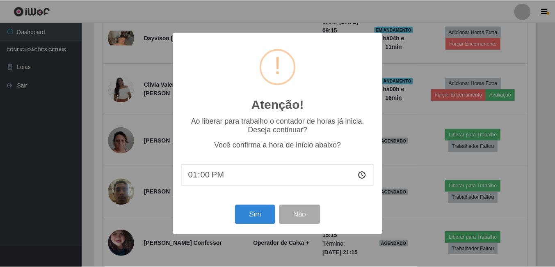
scroll to position [170, 443]
click at [252, 217] on button "Sim" at bounding box center [256, 214] width 40 height 19
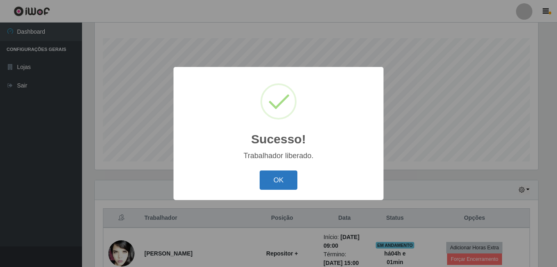
click at [280, 176] on button "OK" at bounding box center [279, 179] width 38 height 19
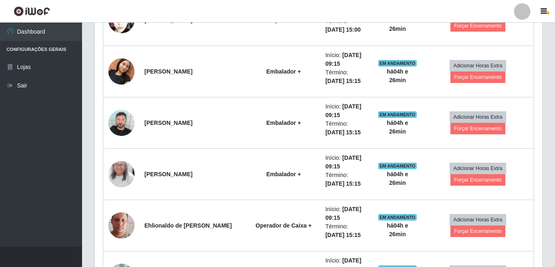
scroll to position [1296, 0]
